Goal: Information Seeking & Learning: Learn about a topic

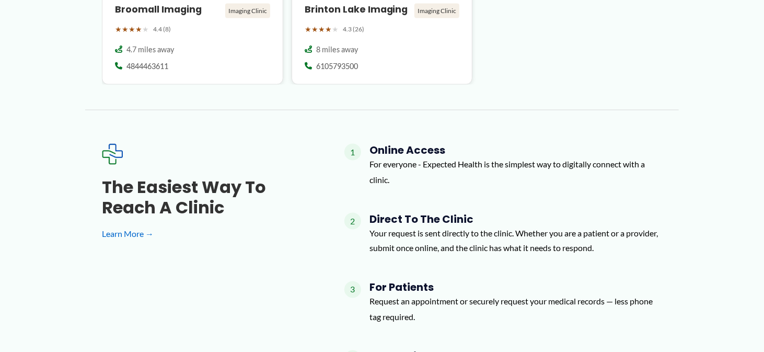
scroll to position [1045, 0]
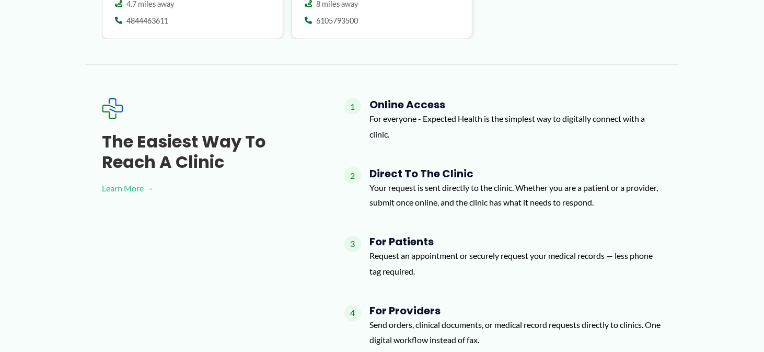
click at [132, 187] on link "Learn More →" at bounding box center [206, 188] width 209 height 16
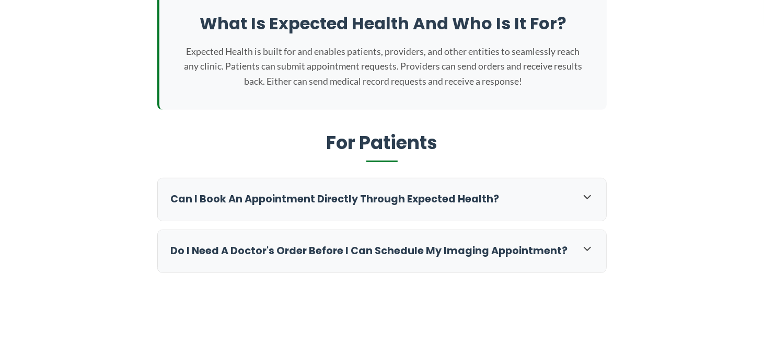
scroll to position [261, 0]
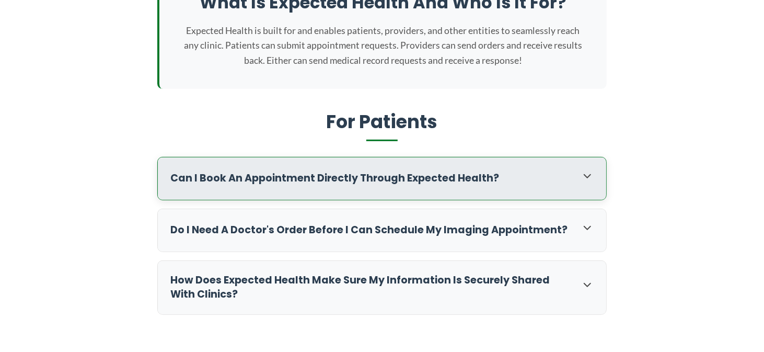
click at [323, 177] on h3 "Can I book an appointment directly through Expected Health?" at bounding box center [370, 178] width 400 height 14
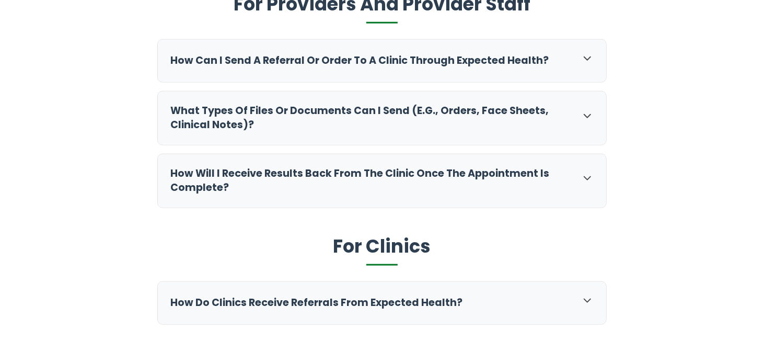
scroll to position [679, 0]
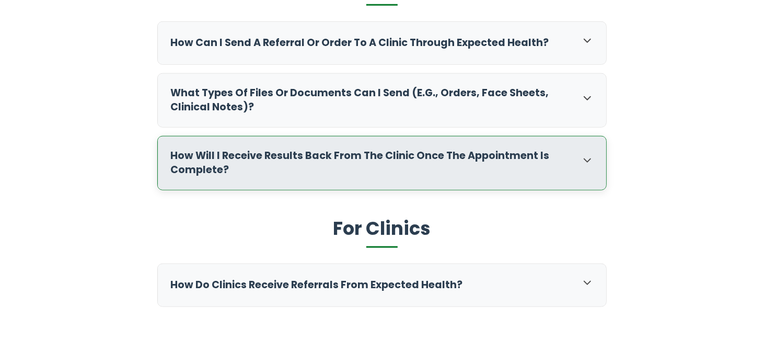
click at [256, 154] on h3 "How will I receive results back from the clinic once the appointment is complet…" at bounding box center [370, 163] width 400 height 28
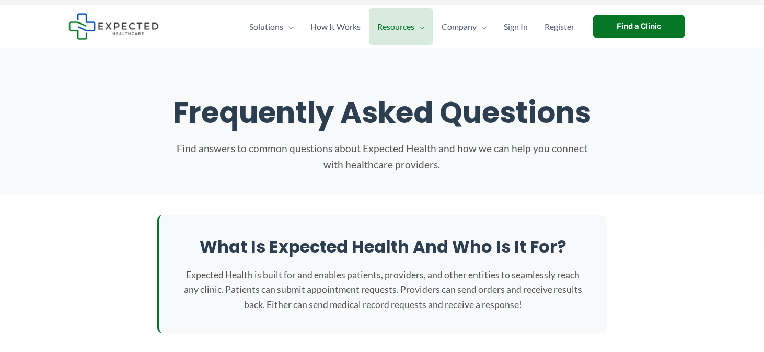
scroll to position [0, 0]
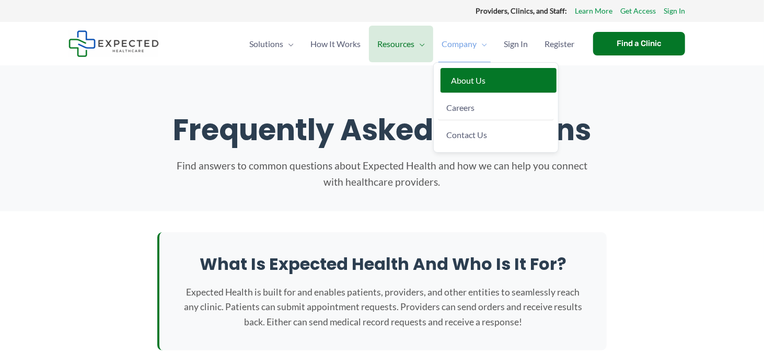
click at [465, 82] on span "About Us" at bounding box center [468, 80] width 34 height 10
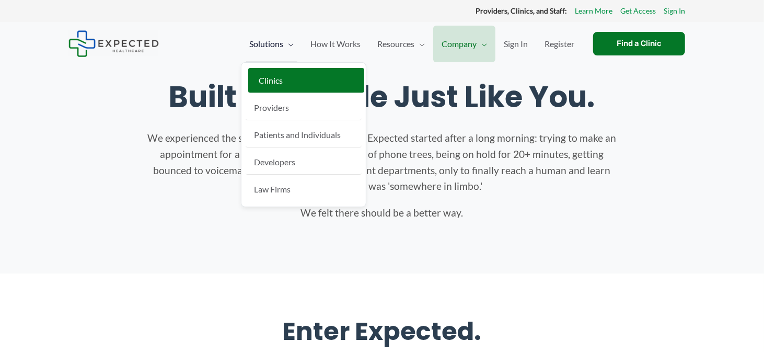
click at [265, 77] on span "Clinics" at bounding box center [271, 80] width 24 height 10
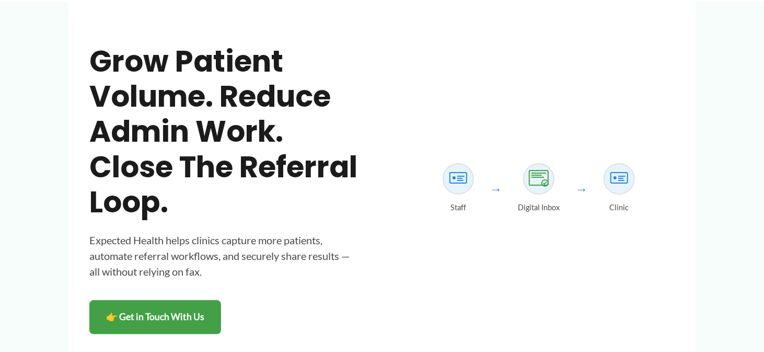
scroll to position [52, 0]
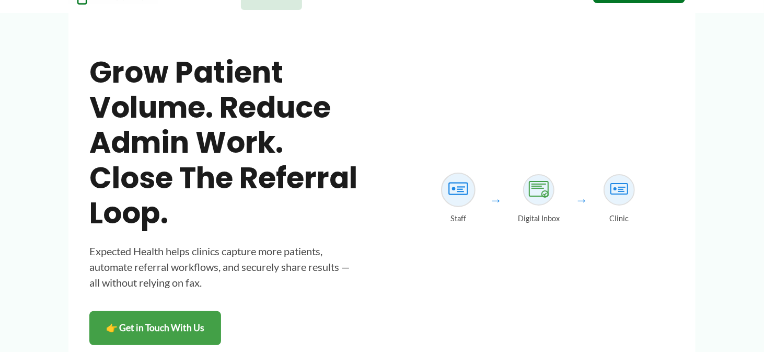
click at [453, 186] on icon at bounding box center [459, 190] width 28 height 28
click at [544, 184] on icon at bounding box center [539, 190] width 28 height 28
click at [621, 178] on icon at bounding box center [619, 190] width 28 height 28
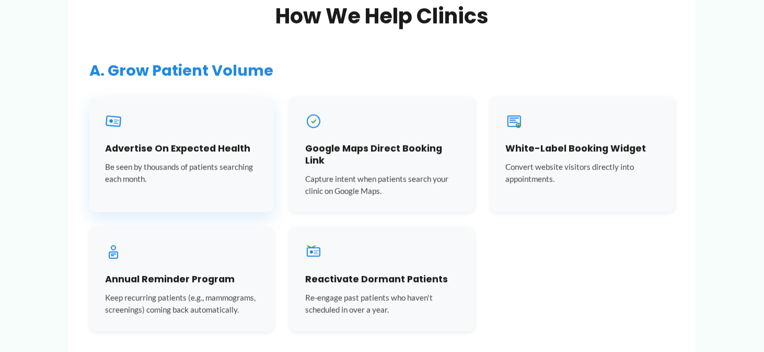
scroll to position [679, 0]
